Goal: Task Accomplishment & Management: Manage account settings

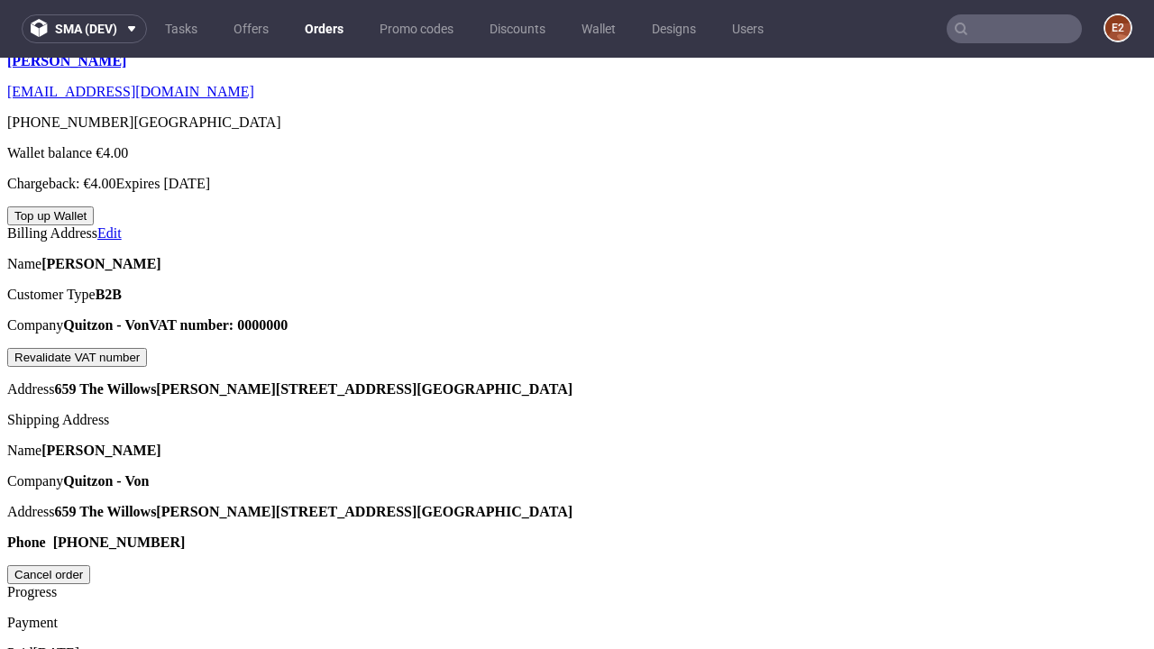
scroll to position [458, 0]
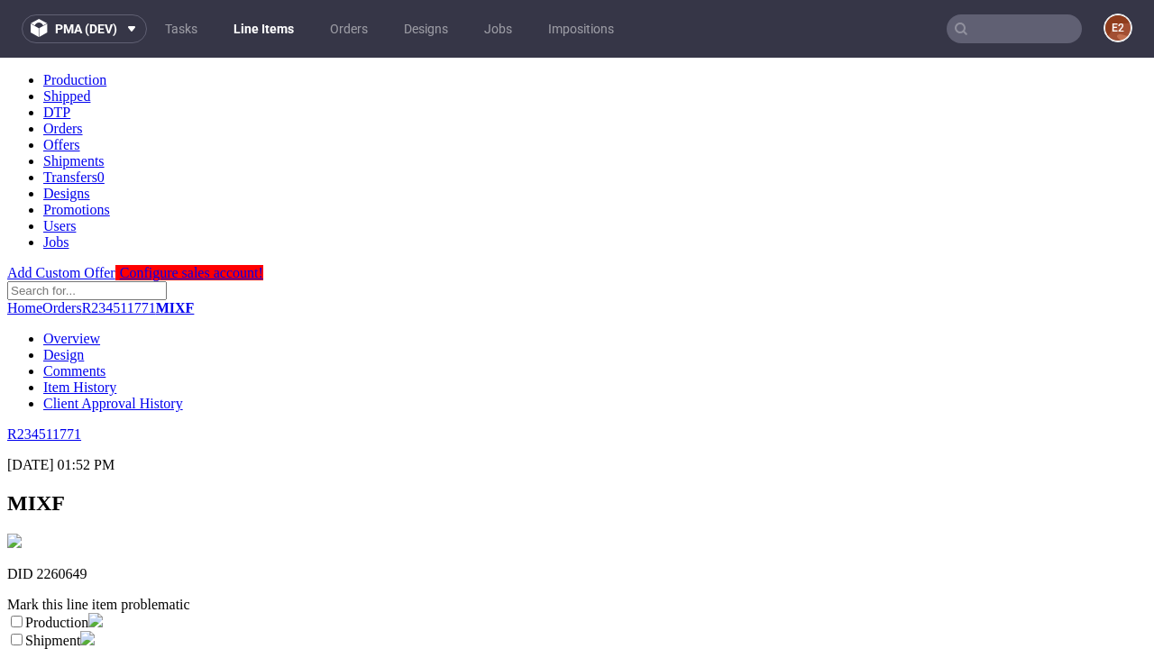
scroll to position [317, 0]
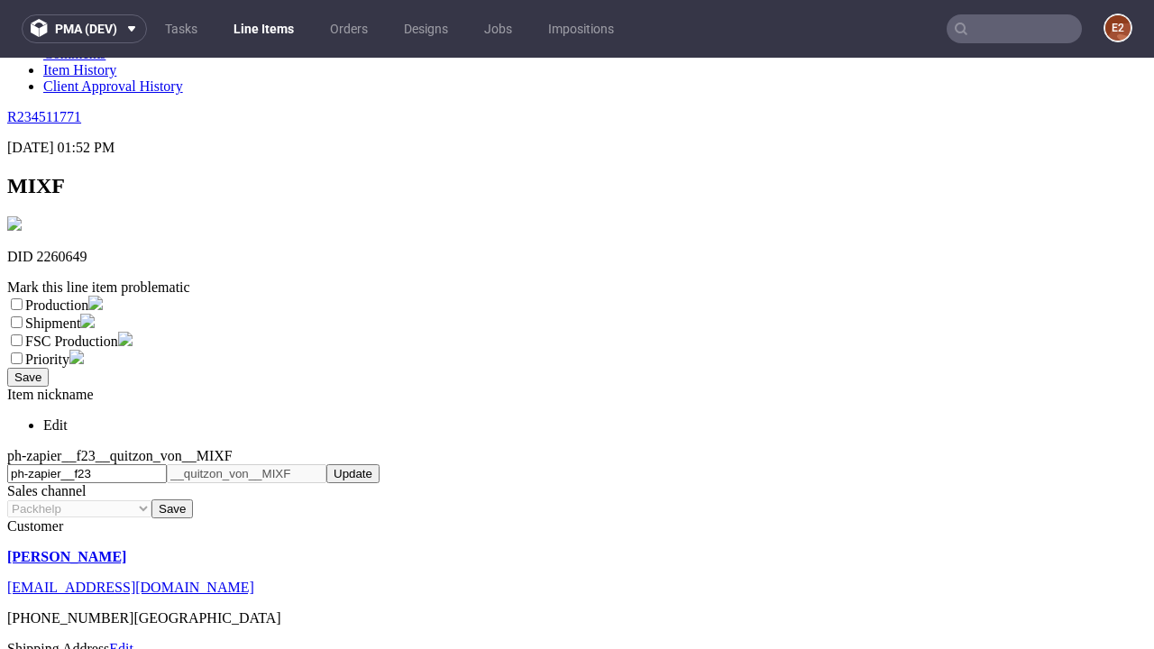
select select "dtp_ca_needed"
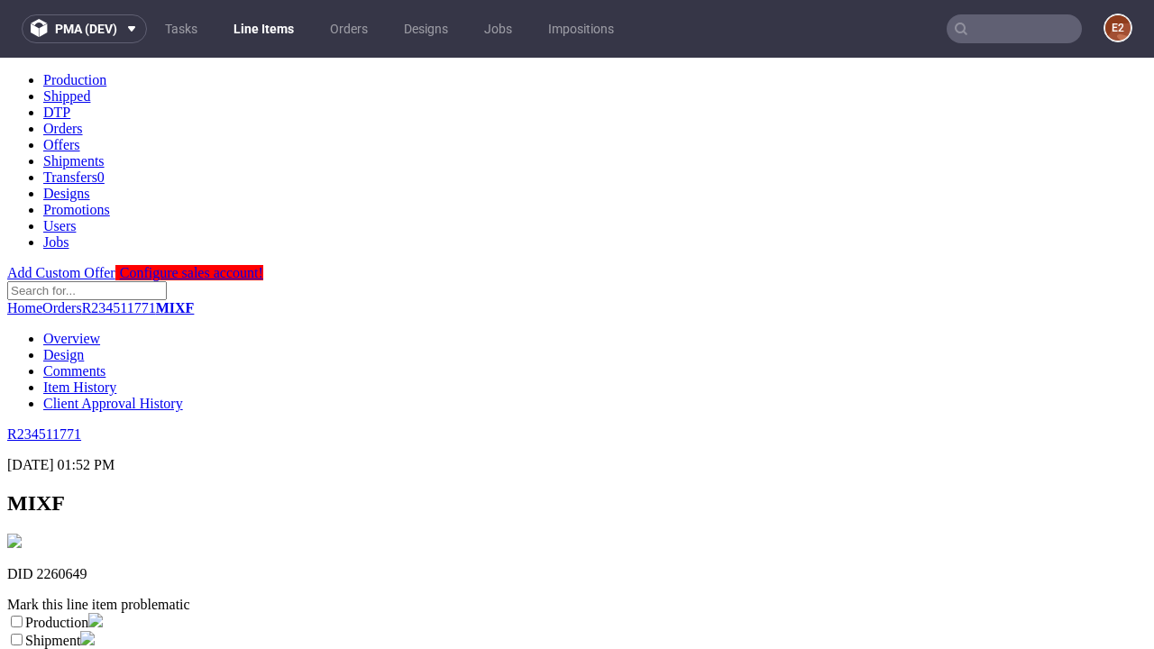
scroll to position [0, 0]
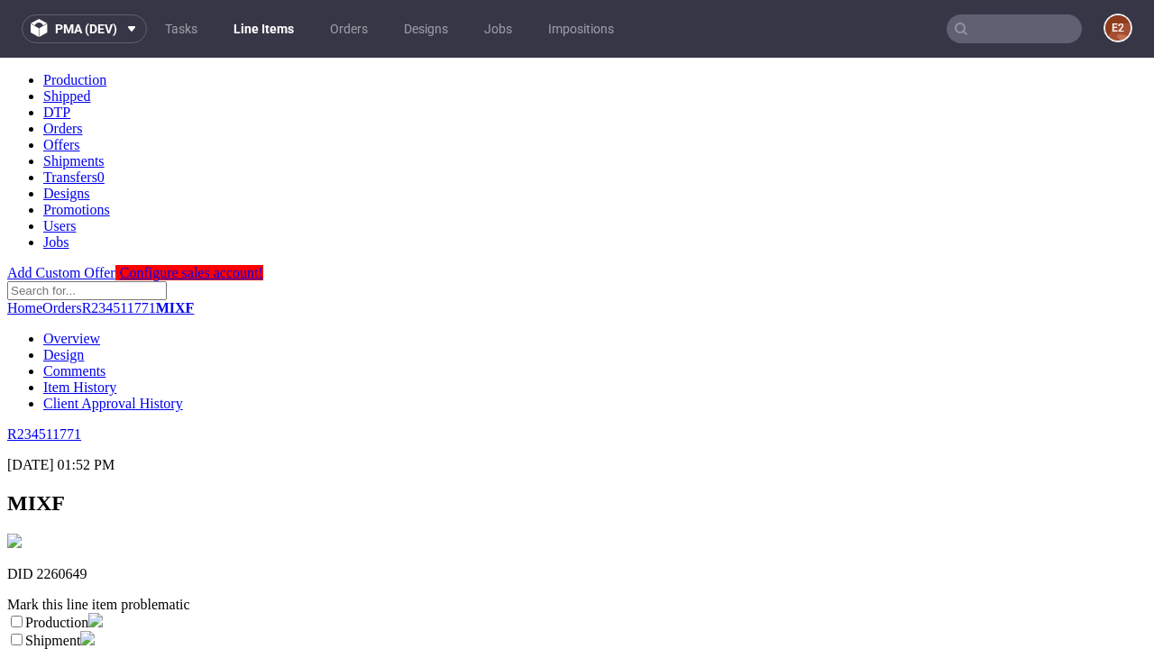
checkbox input "true"
